Goal: Information Seeking & Learning: Learn about a topic

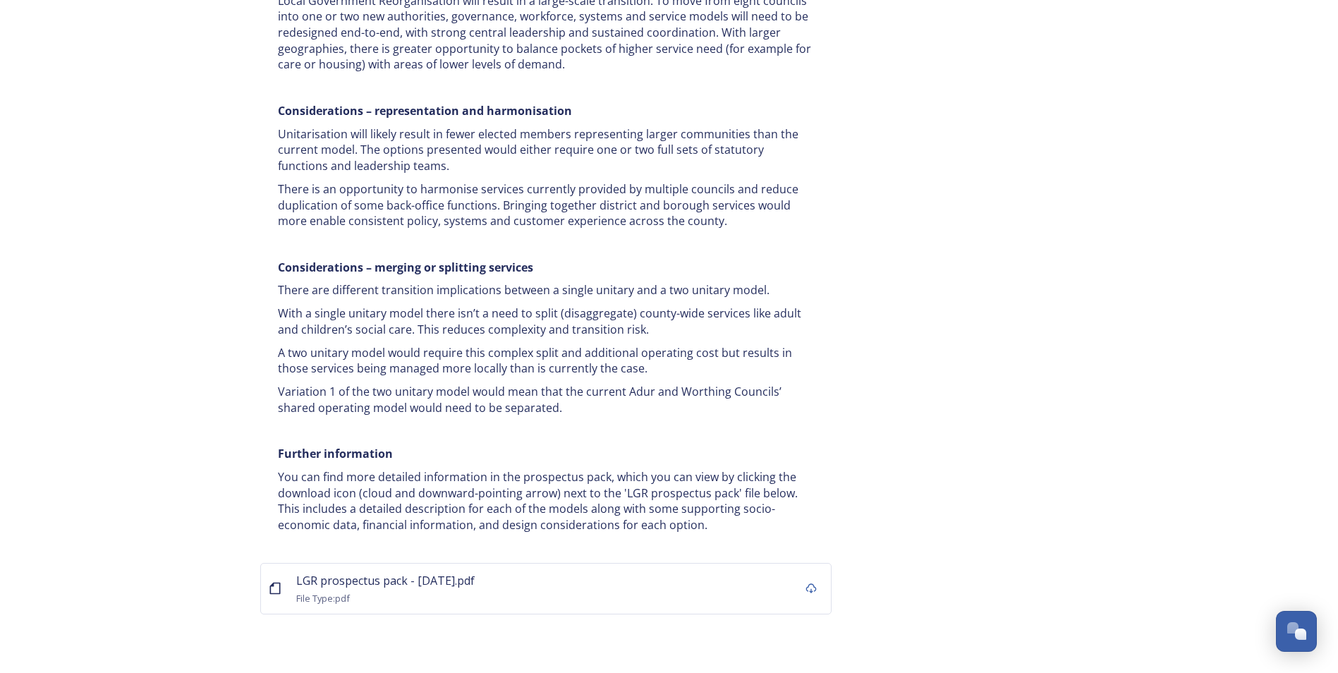
drag, startPoint x: 938, startPoint y: 250, endPoint x: 955, endPoint y: 503, distance: 253.8
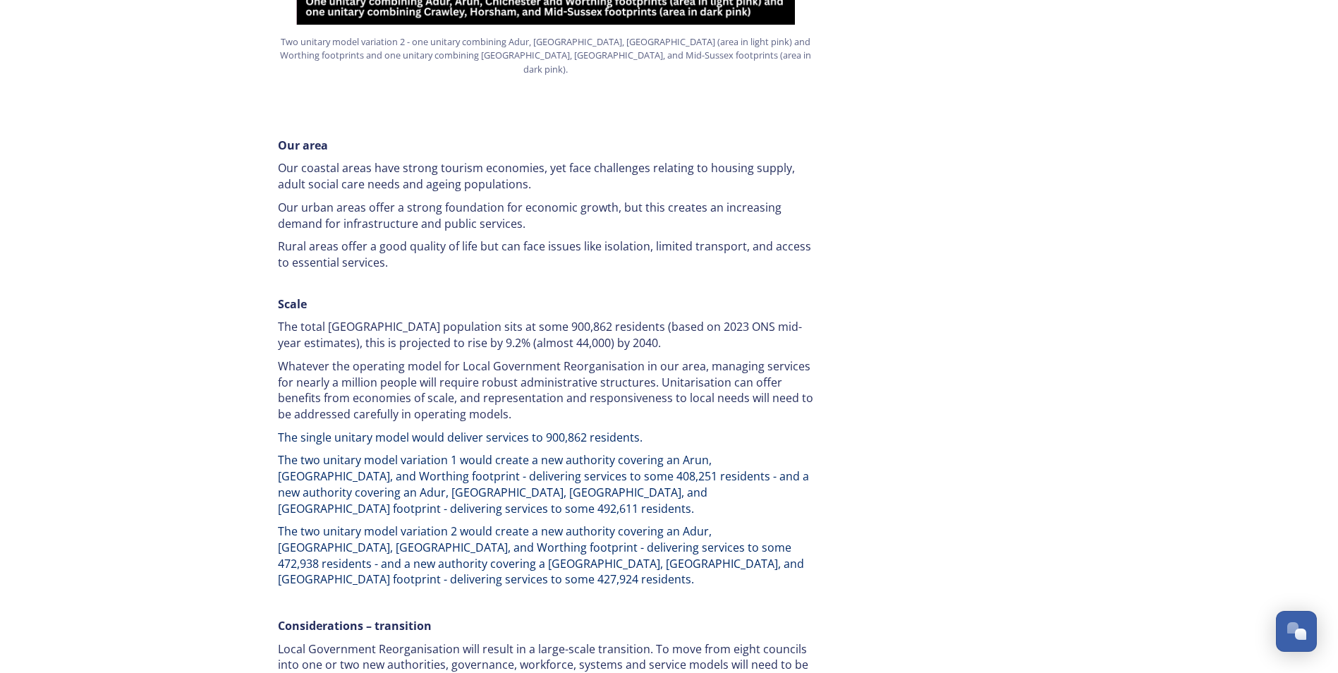
scroll to position [40, 0]
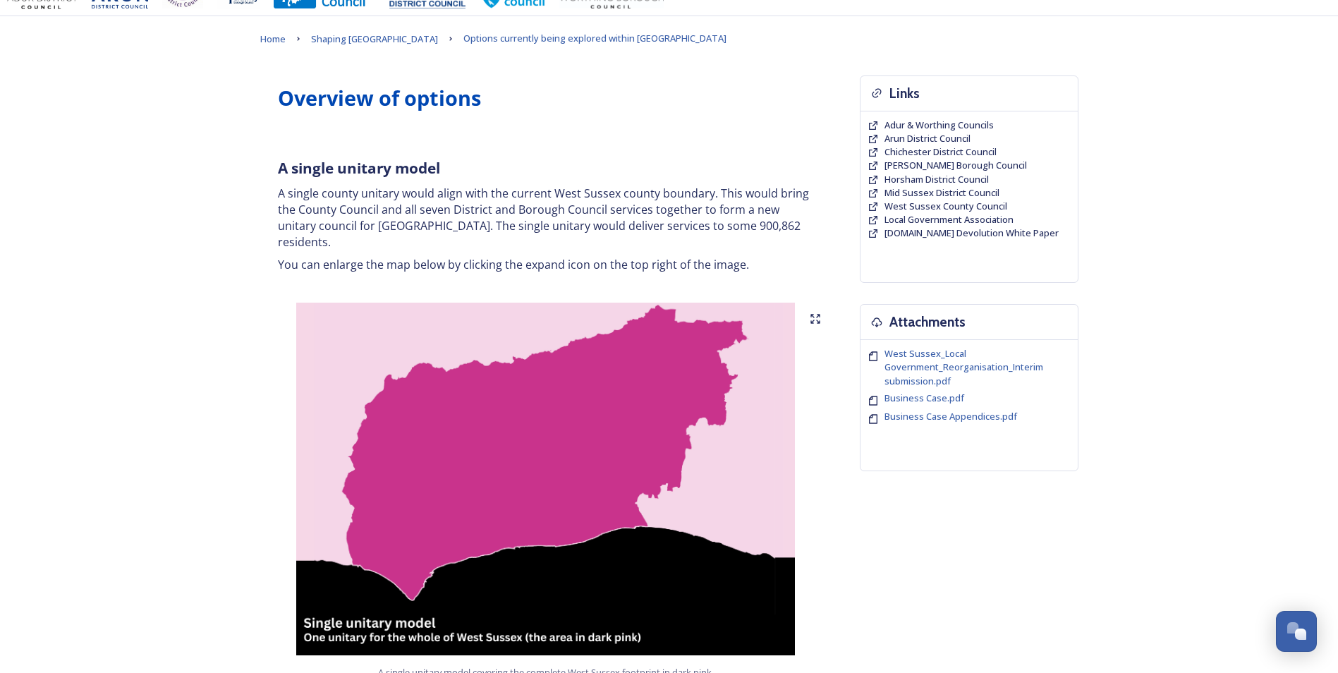
drag, startPoint x: 958, startPoint y: 458, endPoint x: 919, endPoint y: 157, distance: 303.0
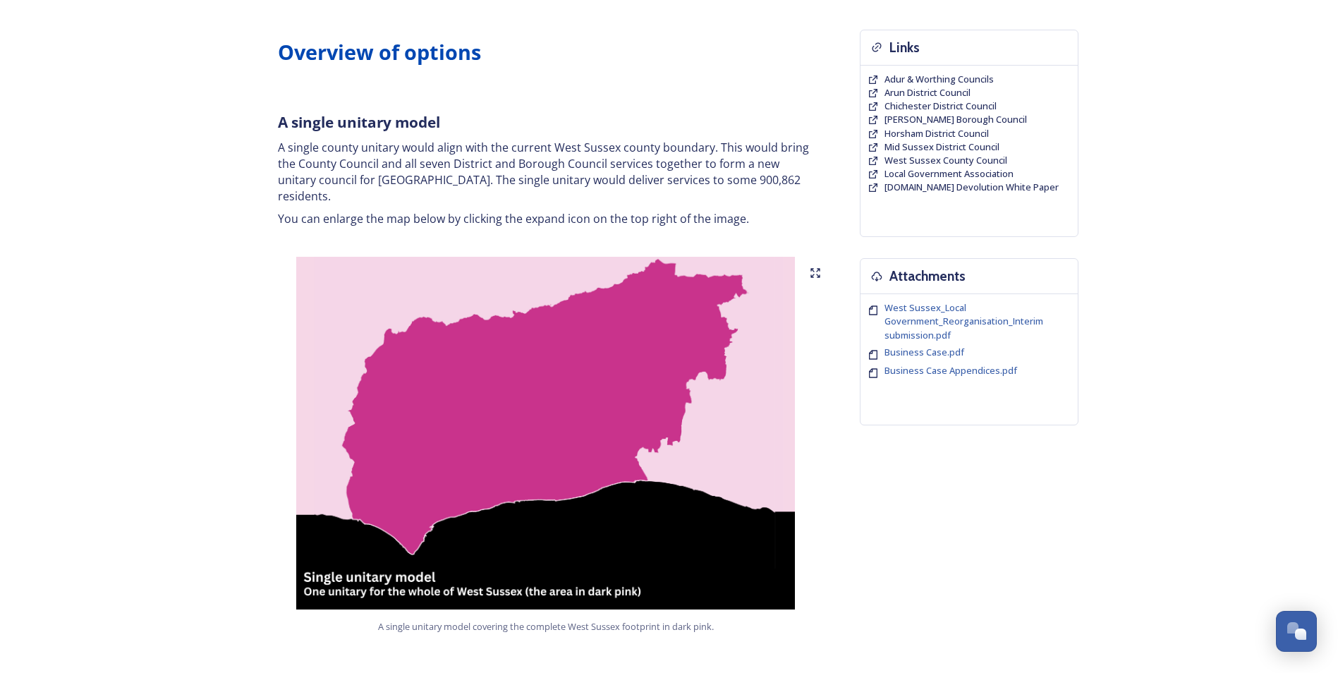
scroll to position [212, 0]
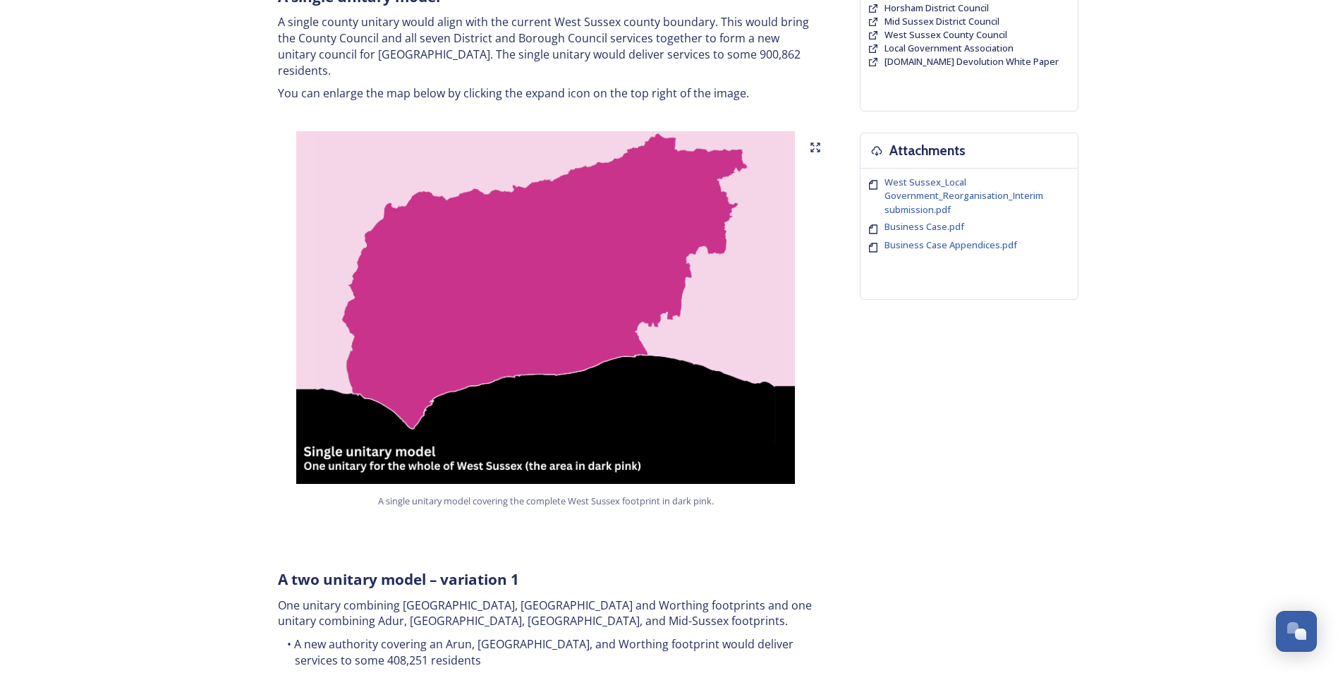
click at [649, 327] on img at bounding box center [545, 307] width 571 height 353
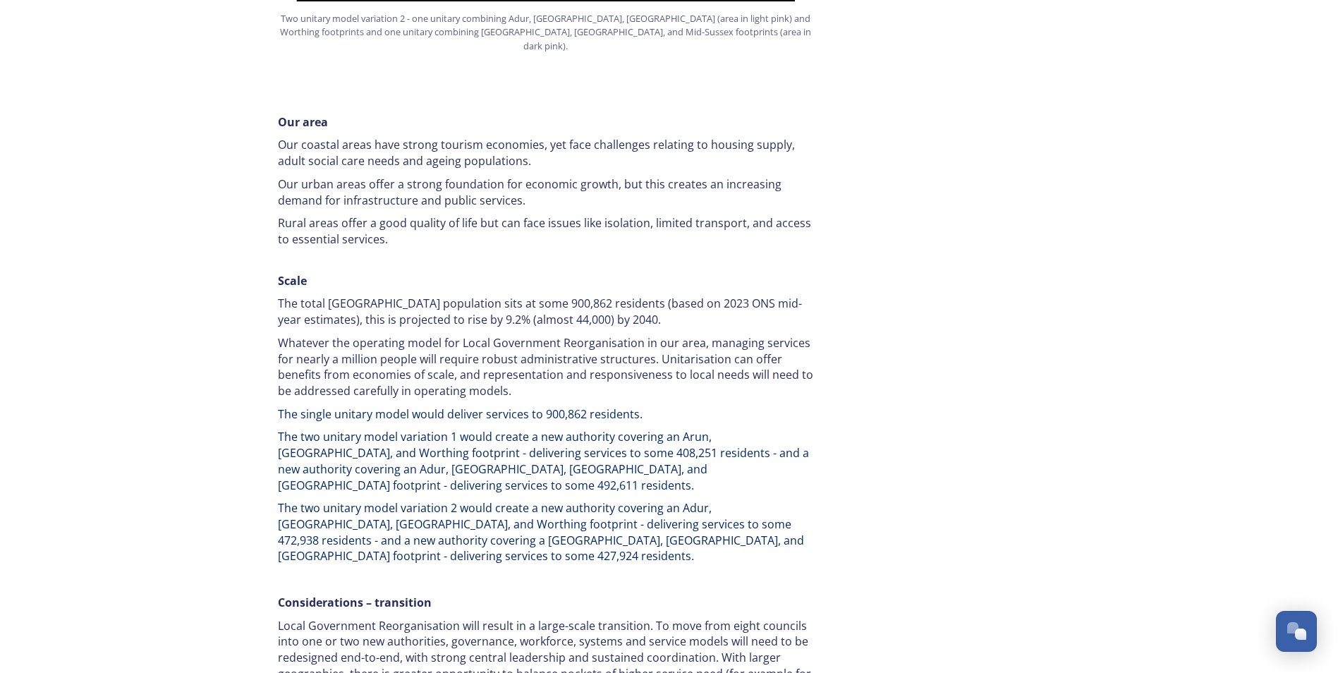
scroll to position [0, 0]
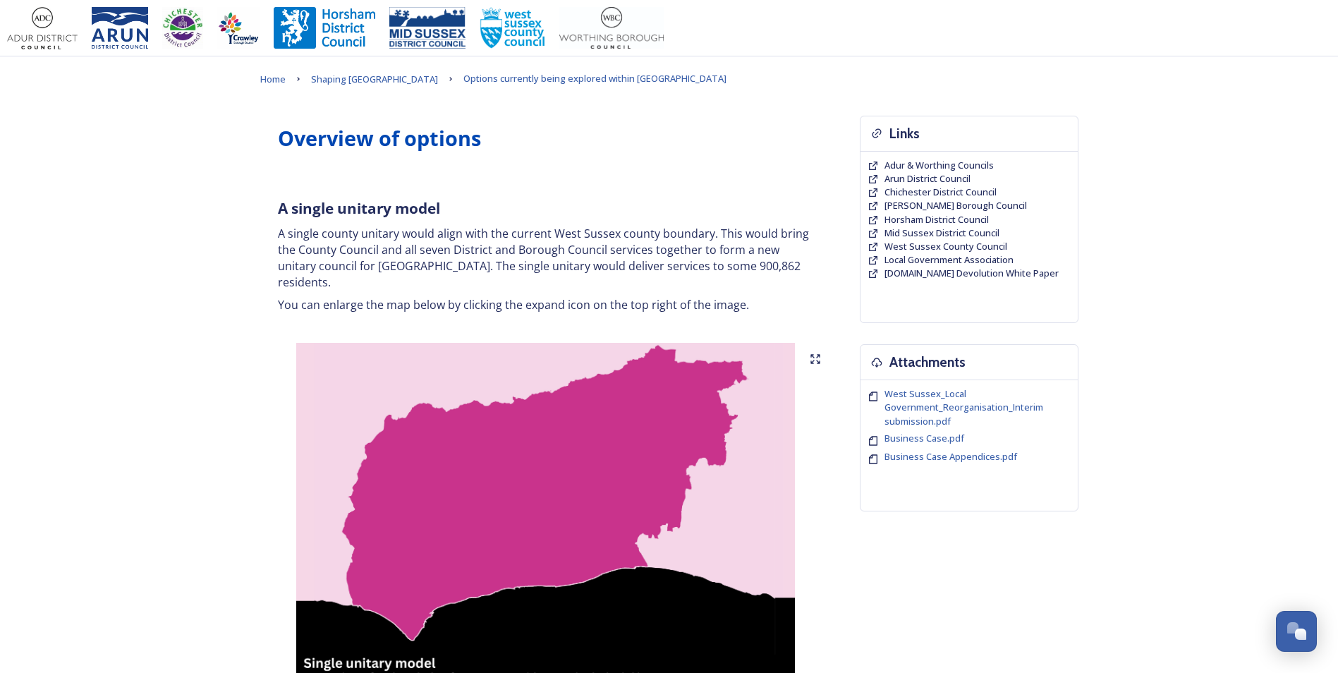
drag, startPoint x: 185, startPoint y: 506, endPoint x: 217, endPoint y: 131, distance: 376.6
click at [609, 236] on p "A single county unitary would align with the current West Sussex county boundar…" at bounding box center [546, 258] width 536 height 64
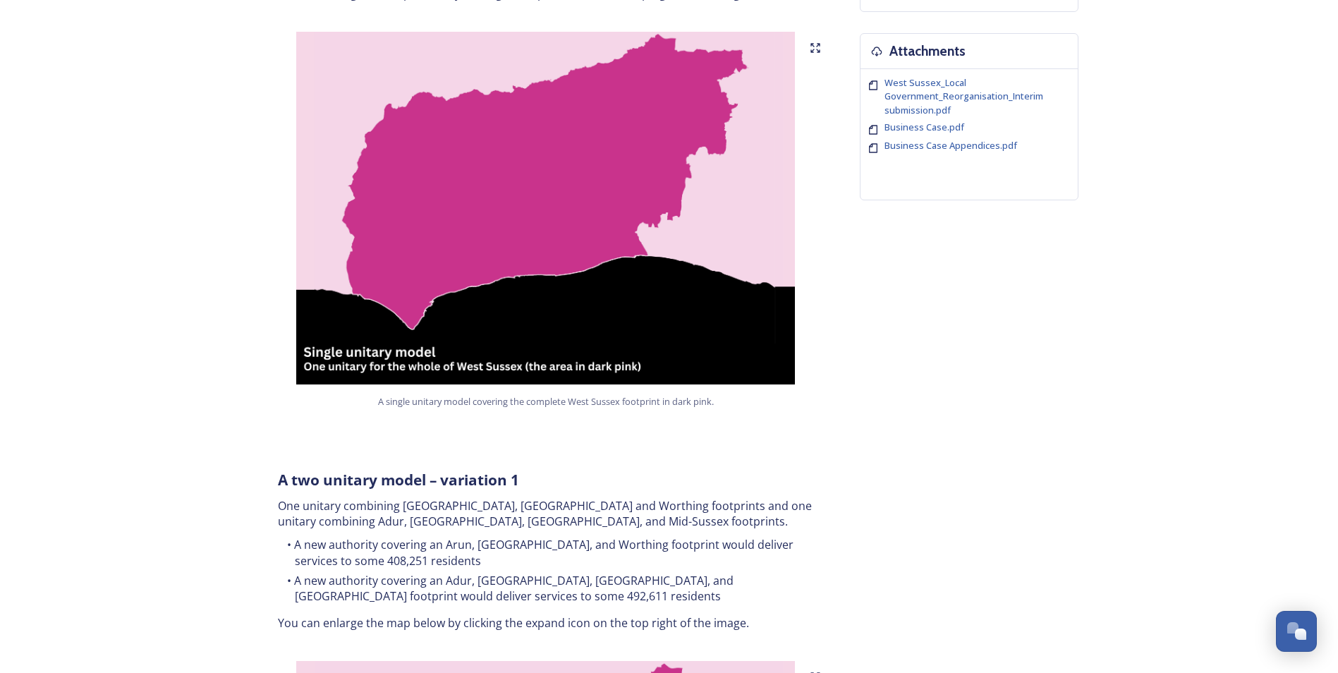
scroll to position [141, 0]
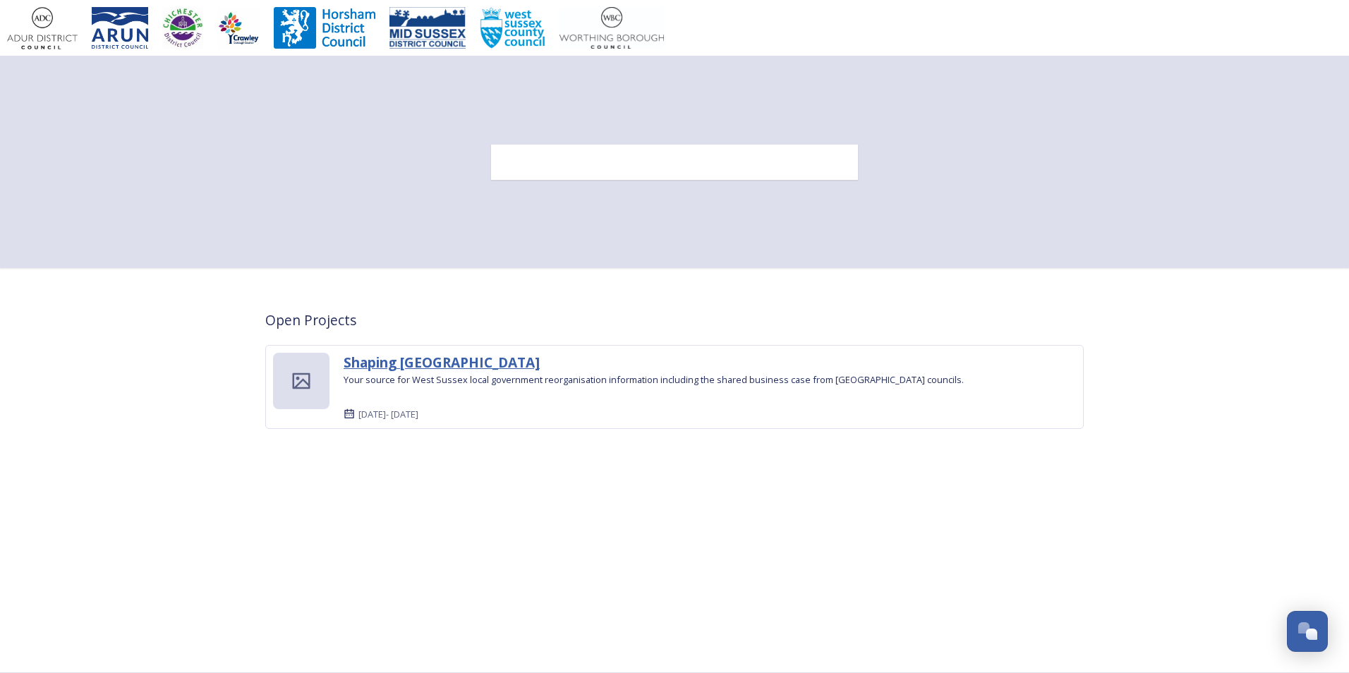
click at [390, 363] on strong "Shaping [GEOGRAPHIC_DATA]" at bounding box center [442, 362] width 196 height 19
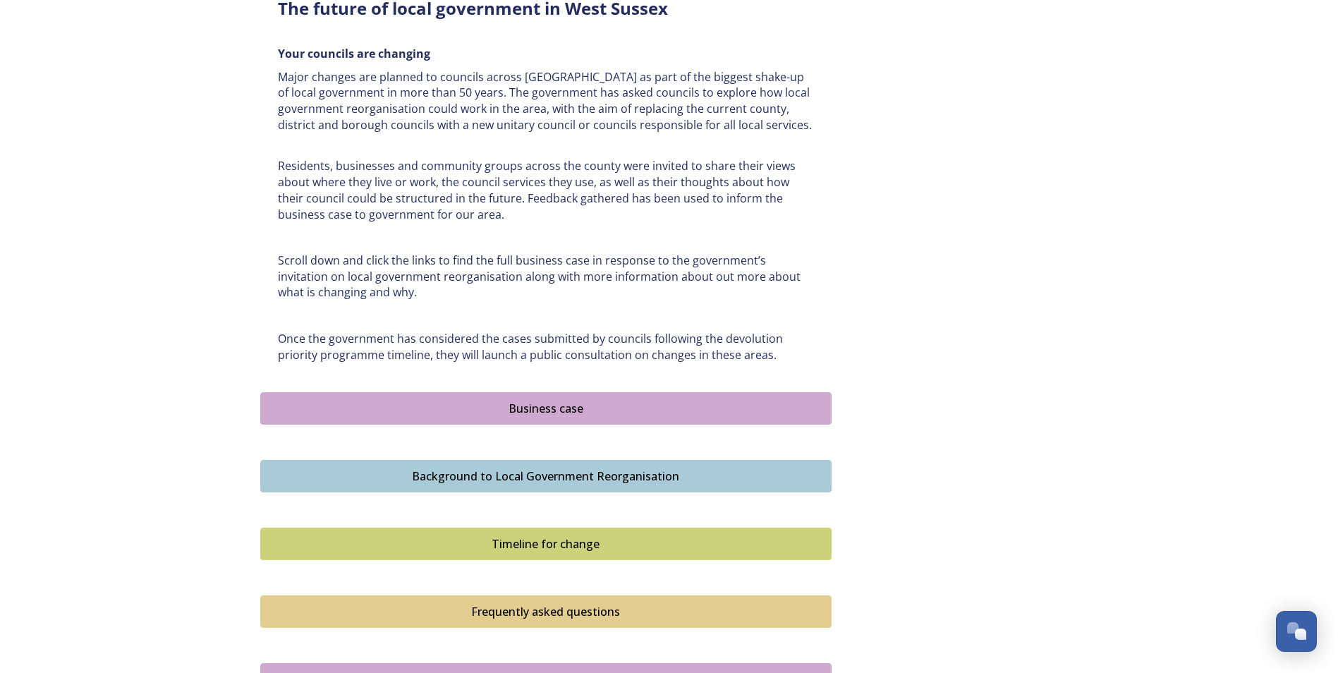
scroll to position [770, 0]
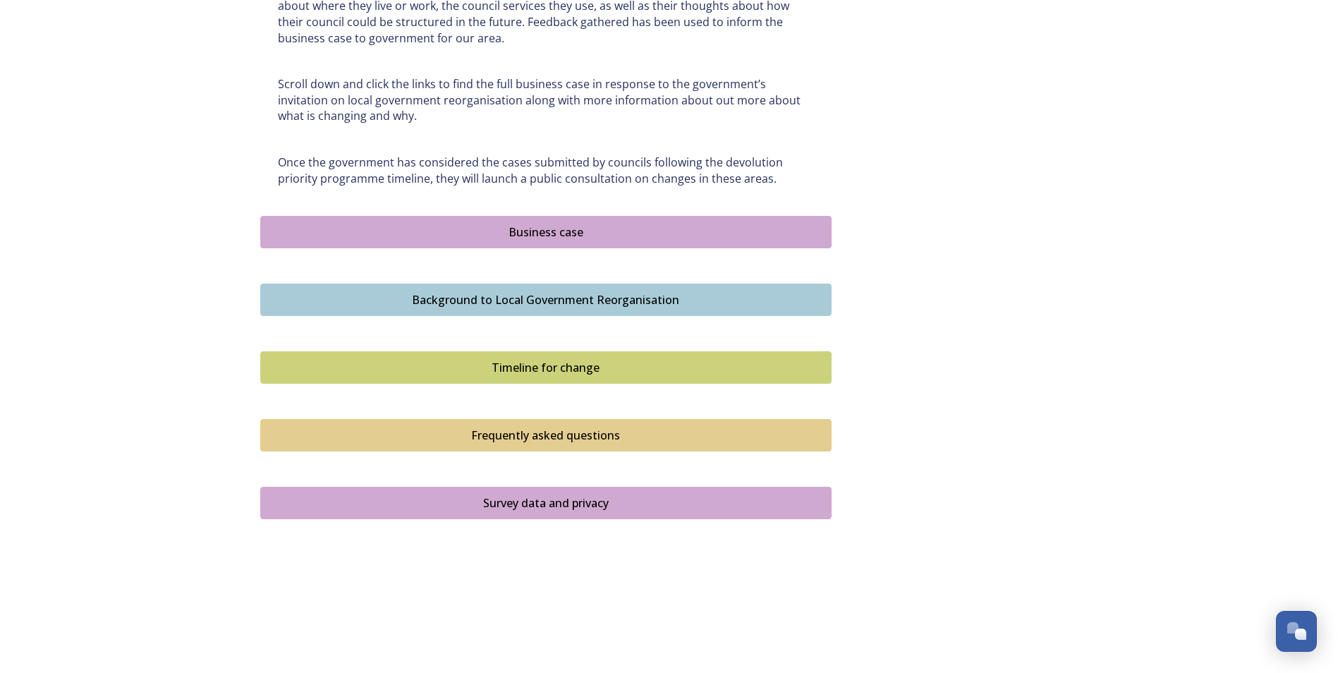
click at [542, 494] on div "Survey data and privacy" at bounding box center [546, 502] width 556 height 17
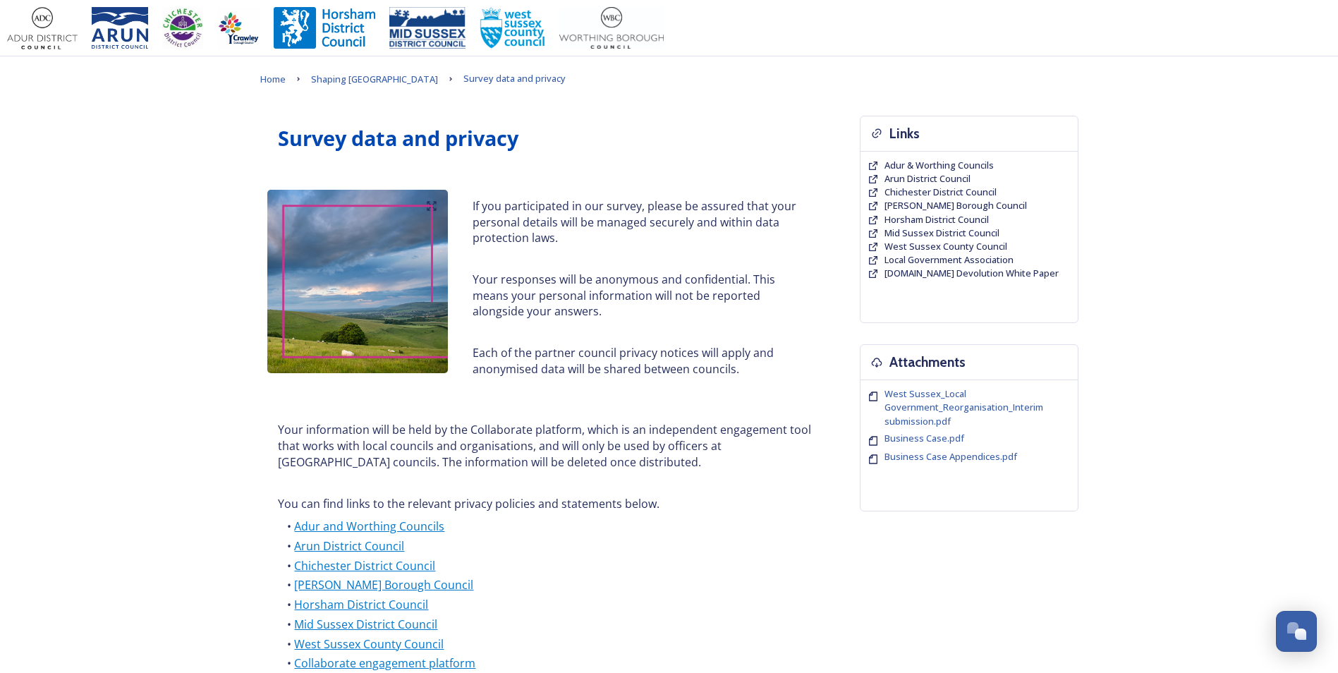
scroll to position [152, 0]
